Goal: Check status: Check status

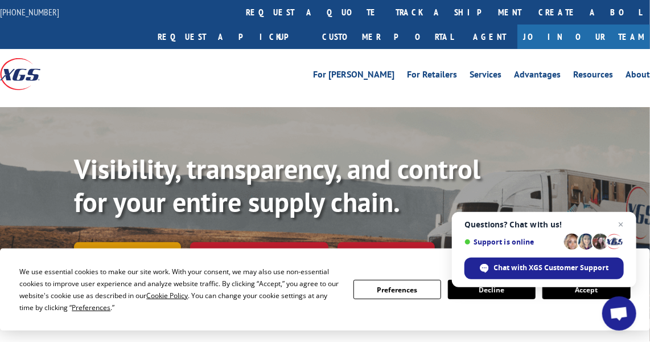
click at [137, 242] on link "Track shipment" at bounding box center [127, 254] width 107 height 24
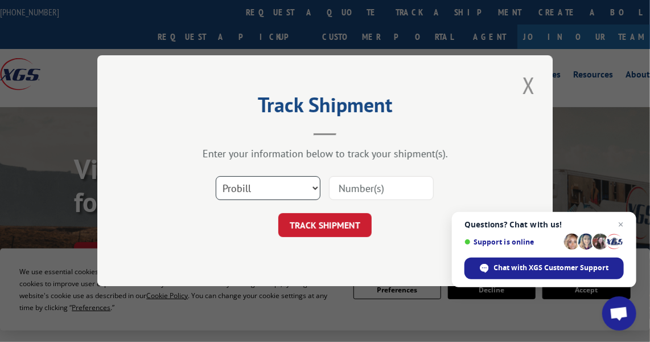
click at [317, 187] on select "Select category... Probill BOL PO" at bounding box center [268, 189] width 105 height 24
click at [532, 81] on button "Close modal" at bounding box center [528, 84] width 19 height 31
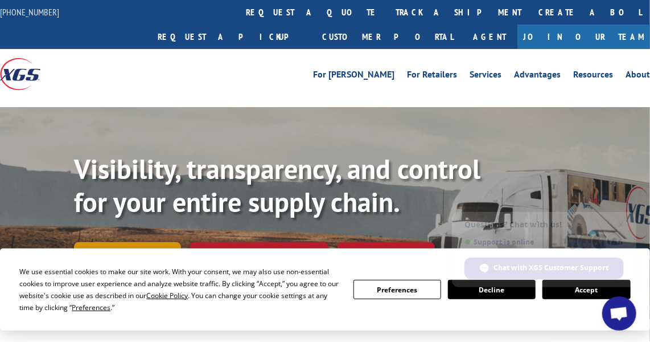
click at [131, 242] on link "Track shipment" at bounding box center [127, 254] width 107 height 24
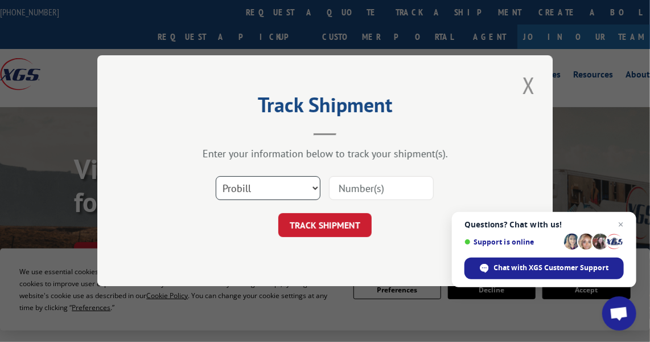
click at [317, 189] on select "Select category... Probill BOL PO" at bounding box center [268, 189] width 105 height 24
select select "bol"
click at [216, 177] on select "Select category... Probill BOL PO" at bounding box center [268, 189] width 105 height 24
drag, startPoint x: 370, startPoint y: 188, endPoint x: 380, endPoint y: 186, distance: 10.4
paste input "2549776"
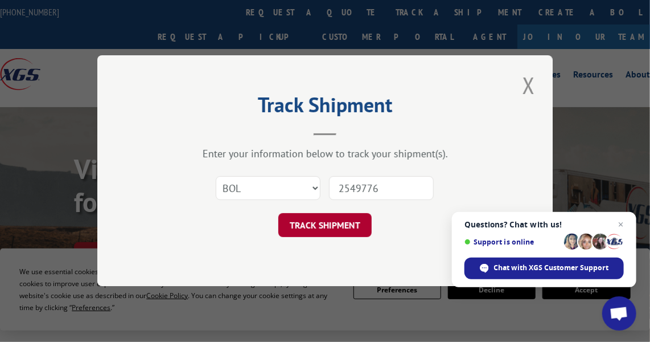
type input "2549776"
click at [344, 231] on button "TRACK SHIPMENT" at bounding box center [324, 226] width 93 height 24
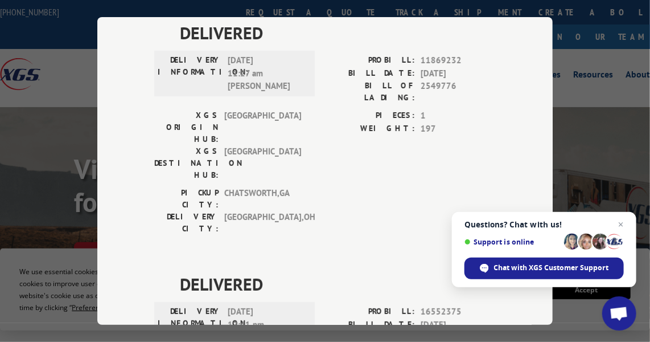
scroll to position [114, 0]
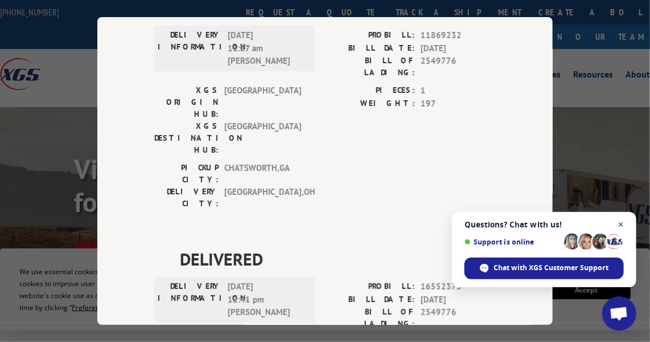
click at [622, 223] on span "Open chat" at bounding box center [621, 225] width 14 height 14
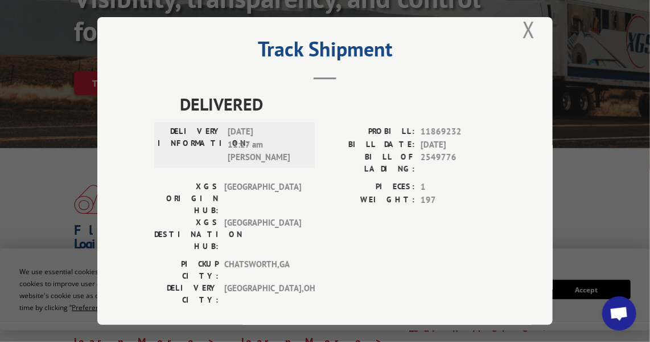
scroll to position [0, 0]
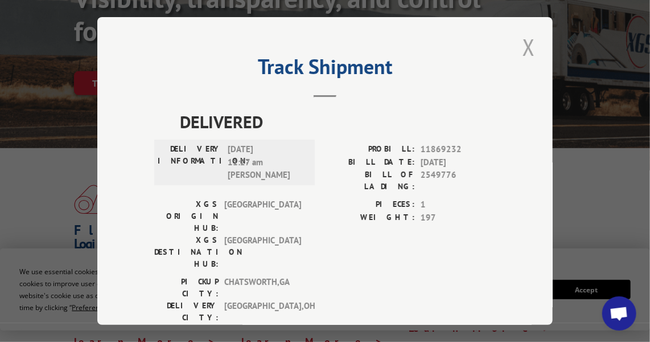
click at [521, 40] on button "Close modal" at bounding box center [528, 46] width 19 height 31
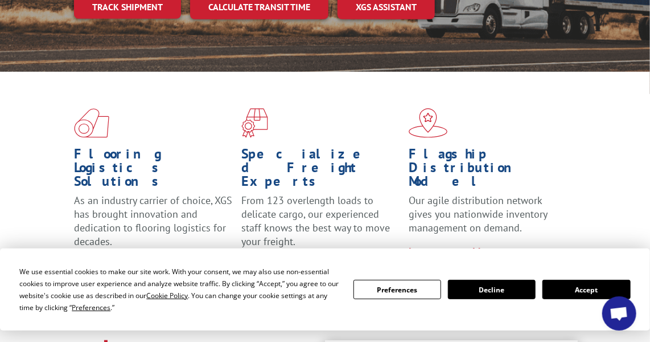
scroll to position [228, 0]
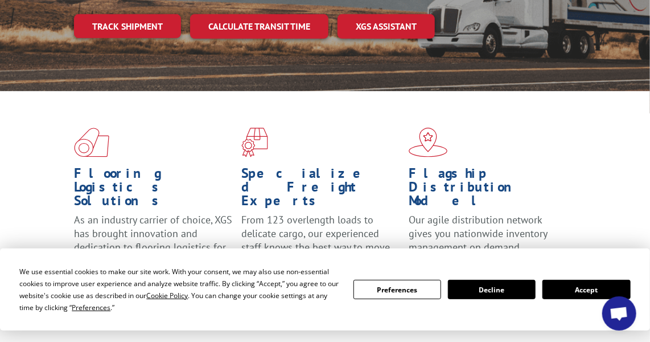
click at [497, 292] on button "Decline" at bounding box center [492, 289] width 88 height 19
